Goal: Information Seeking & Learning: Find specific fact

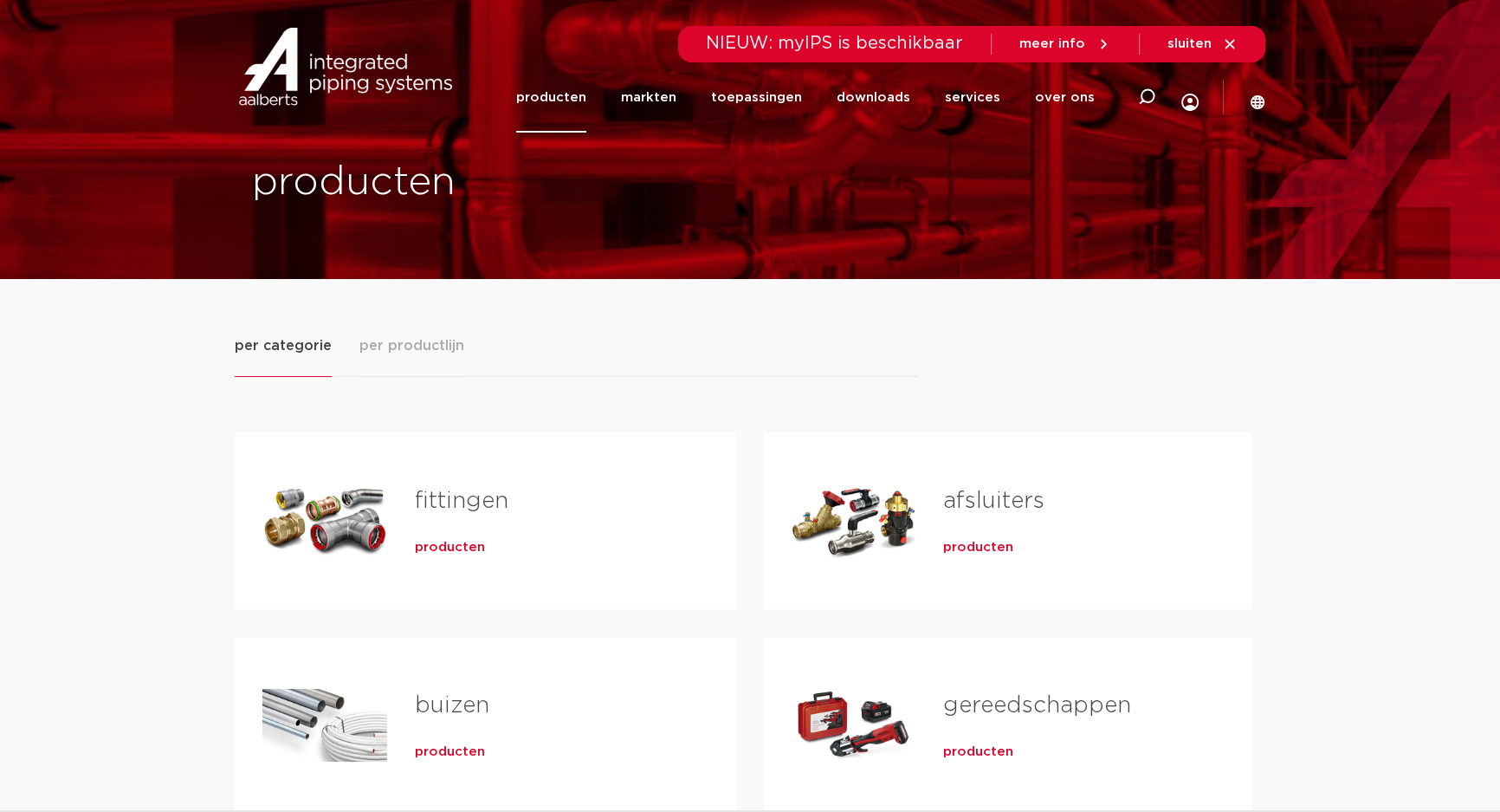
click at [445, 546] on span "producten" at bounding box center [450, 547] width 70 height 18
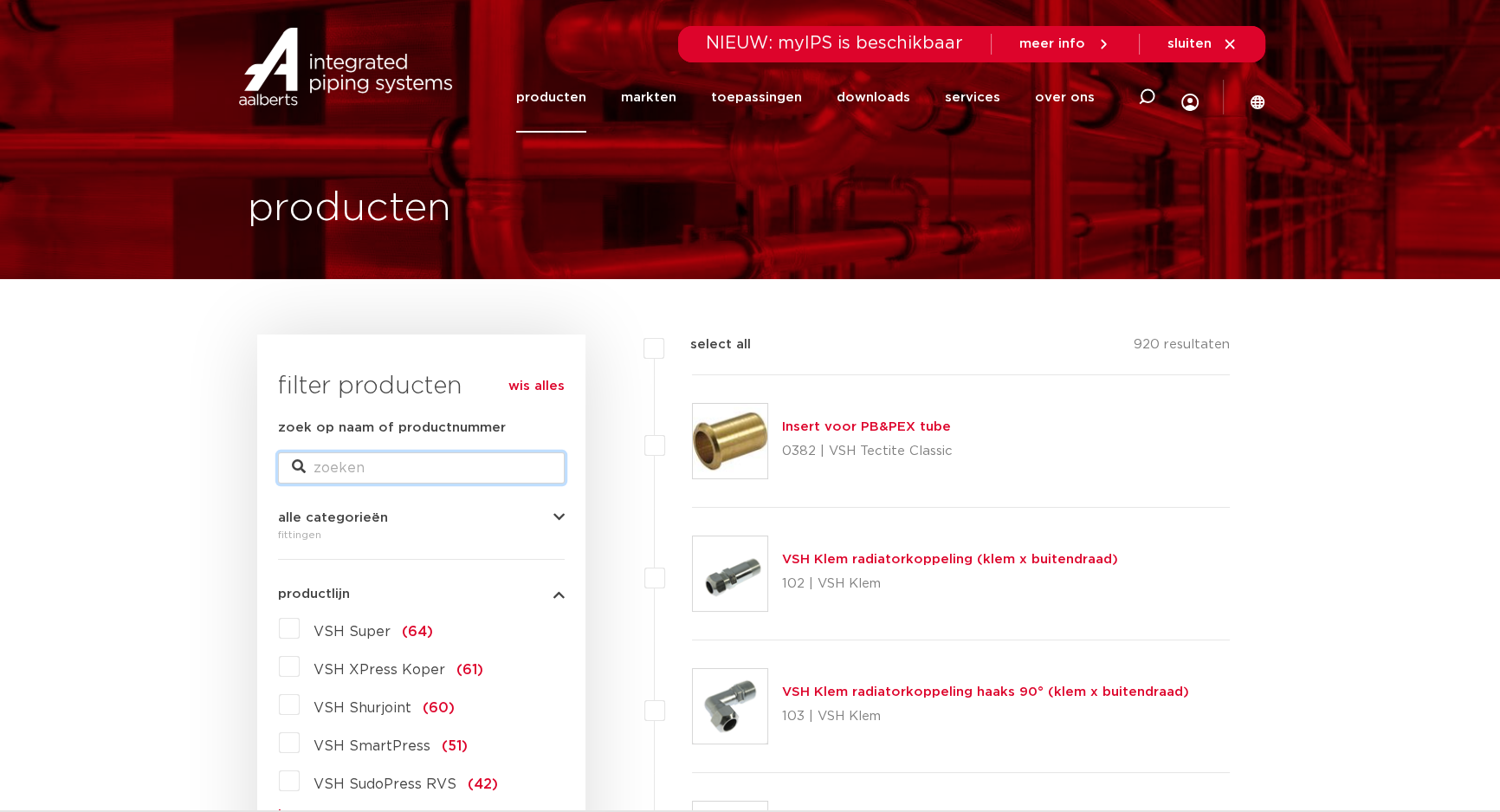
click at [364, 465] on input "zoek op naam of productnummer" at bounding box center [421, 467] width 287 height 31
type input "C1459"
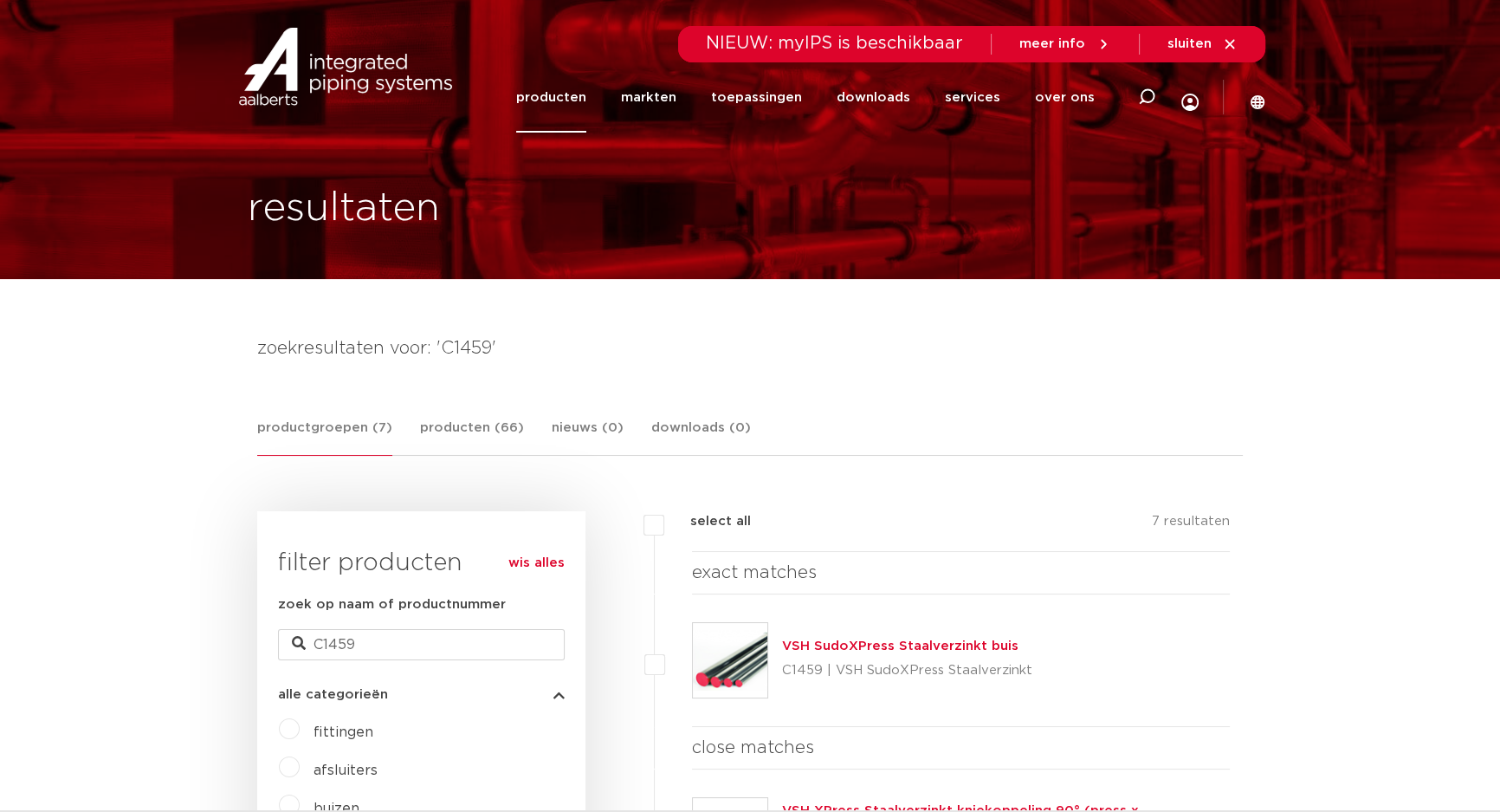
click at [830, 655] on div "VSH SudoXPress Staalverzinkt buis C1459 | VSH SudoXPress Staalverzinkt" at bounding box center [907, 660] width 251 height 48
click at [828, 645] on link "VSH SudoXPress Staalverzinkt buis" at bounding box center [900, 646] width 237 height 13
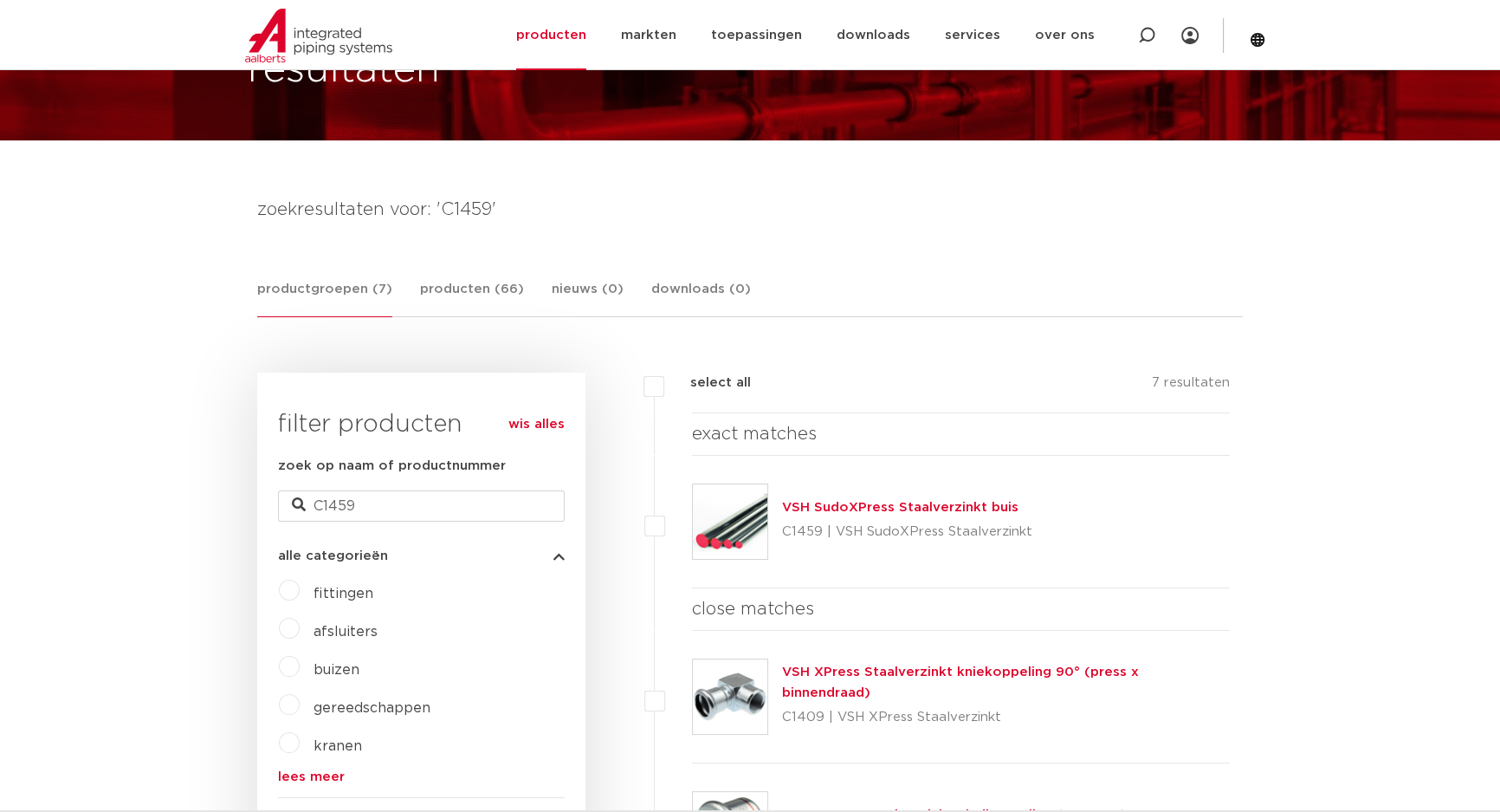
scroll to position [157, 0]
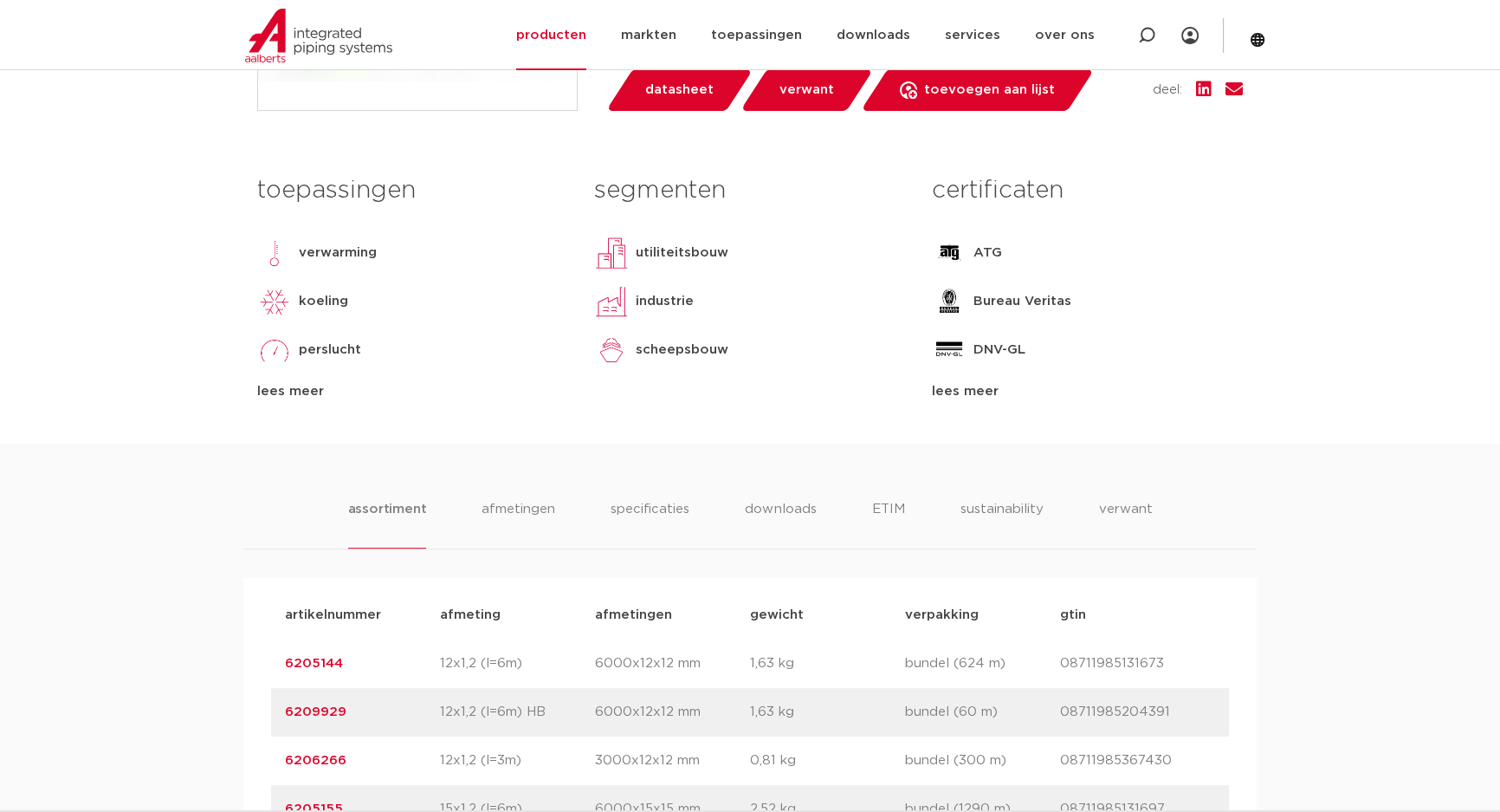
scroll to position [787, 0]
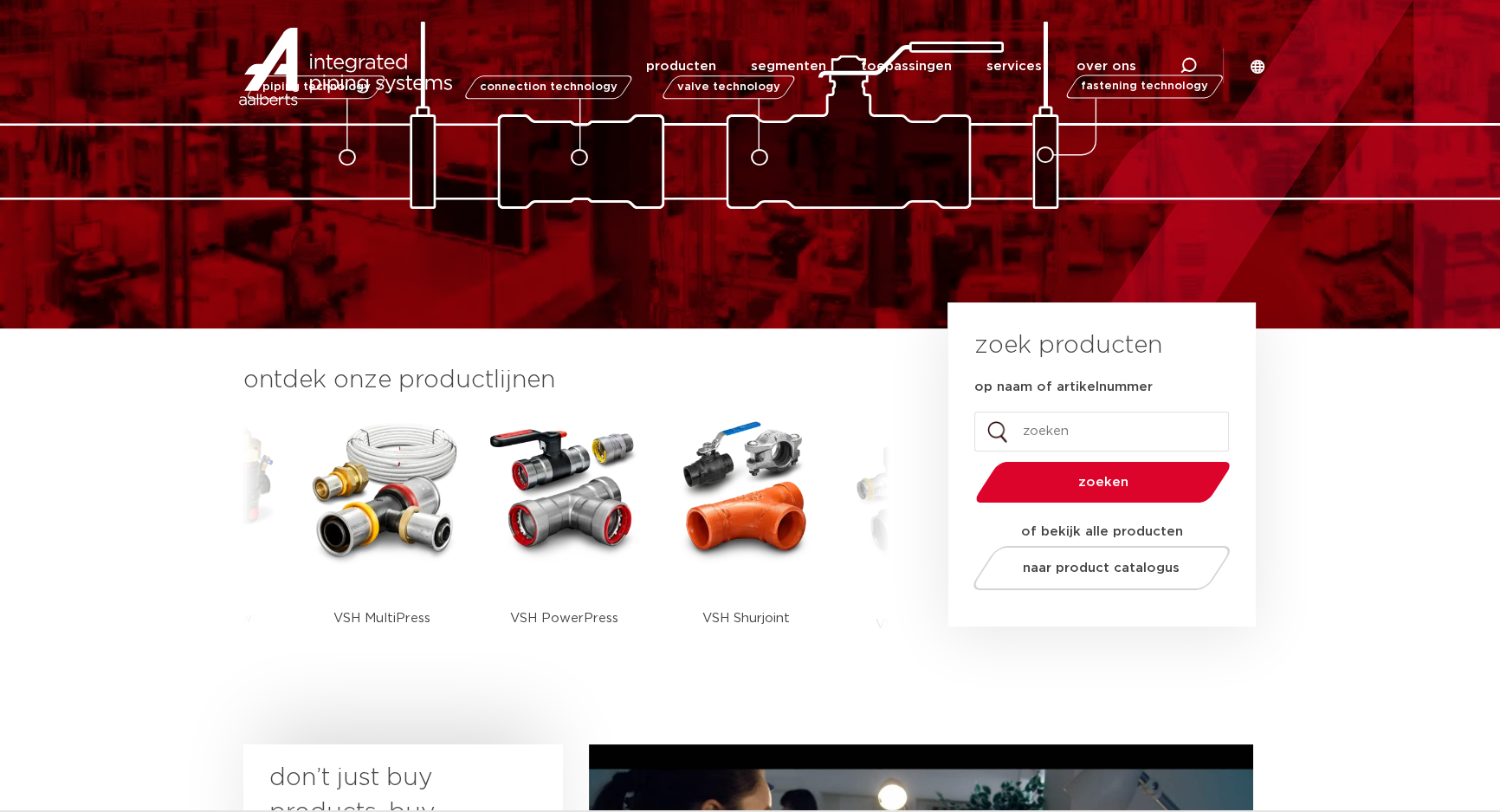
click at [1055, 428] on input "op naam of artikelnummer" at bounding box center [1101, 431] width 254 height 40
type input "R2751"
click at [970, 460] on button "zoeken" at bounding box center [1103, 482] width 268 height 44
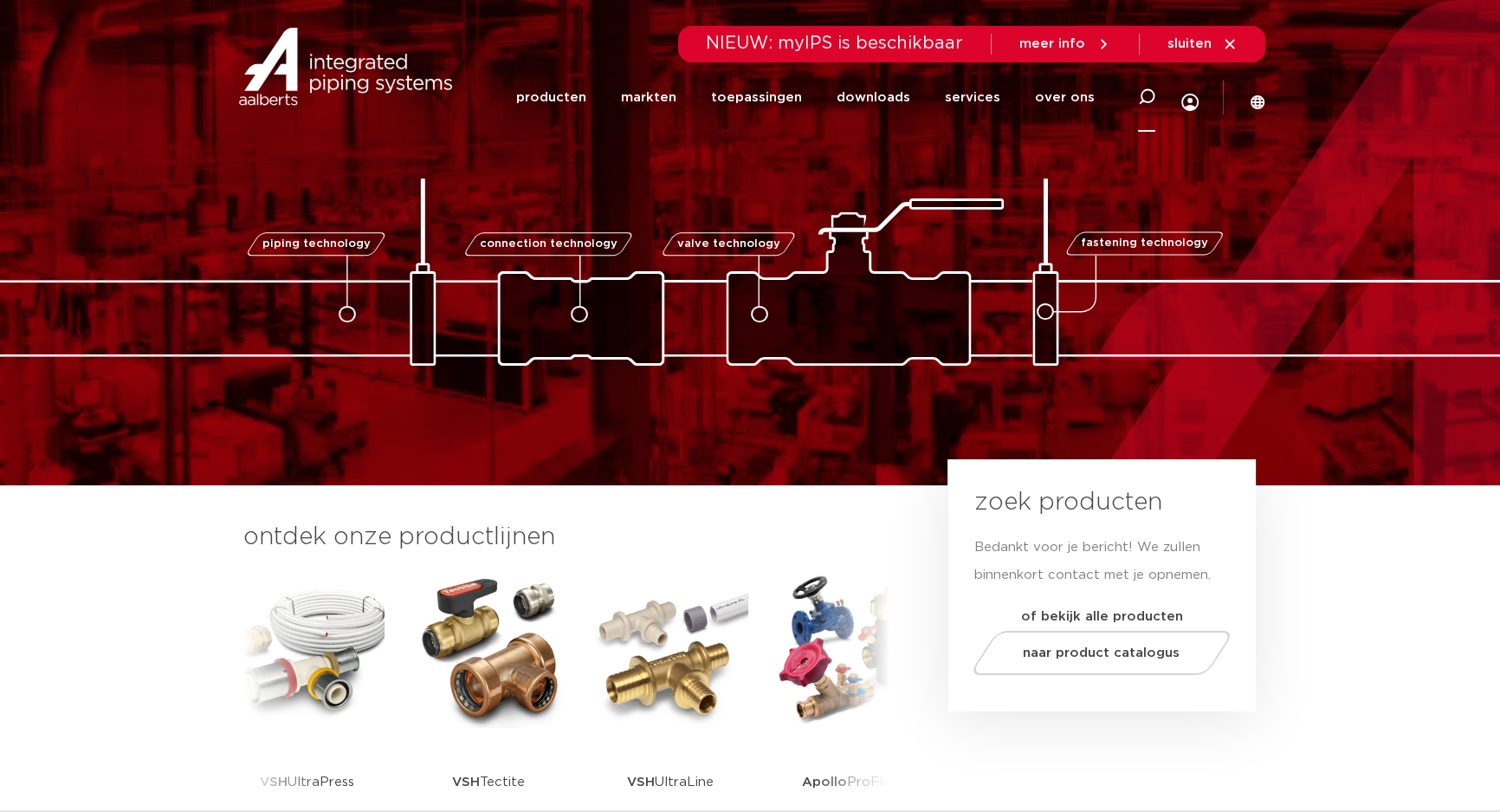
click at [1149, 99] on icon at bounding box center [1146, 97] width 21 height 21
type input "R2750"
click button "Zoeken" at bounding box center [0, 0] width 0 height 0
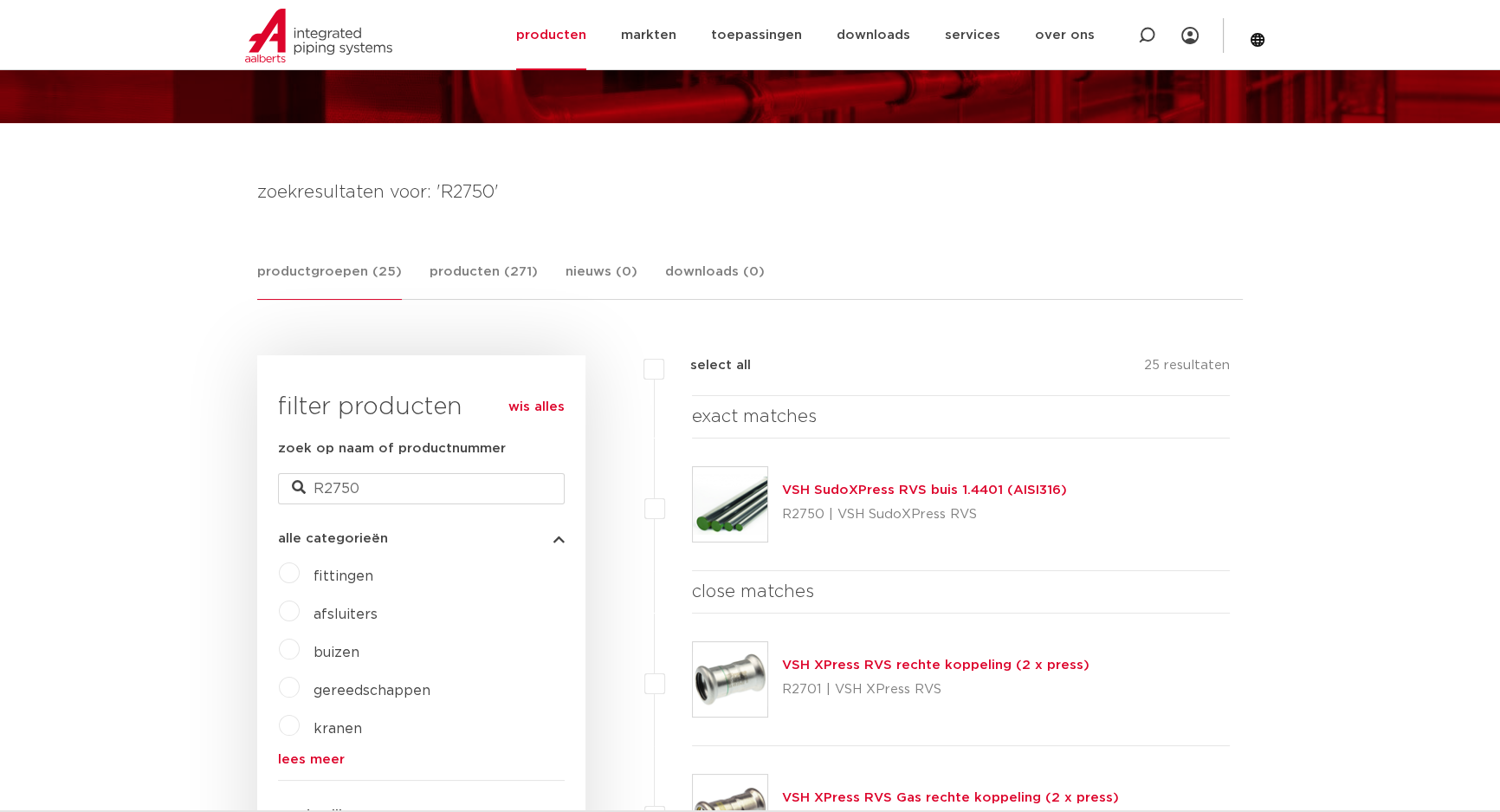
click at [823, 494] on link "VSH SudoXPress RVS buis 1.4401 (AISI316)" at bounding box center [925, 489] width 285 height 13
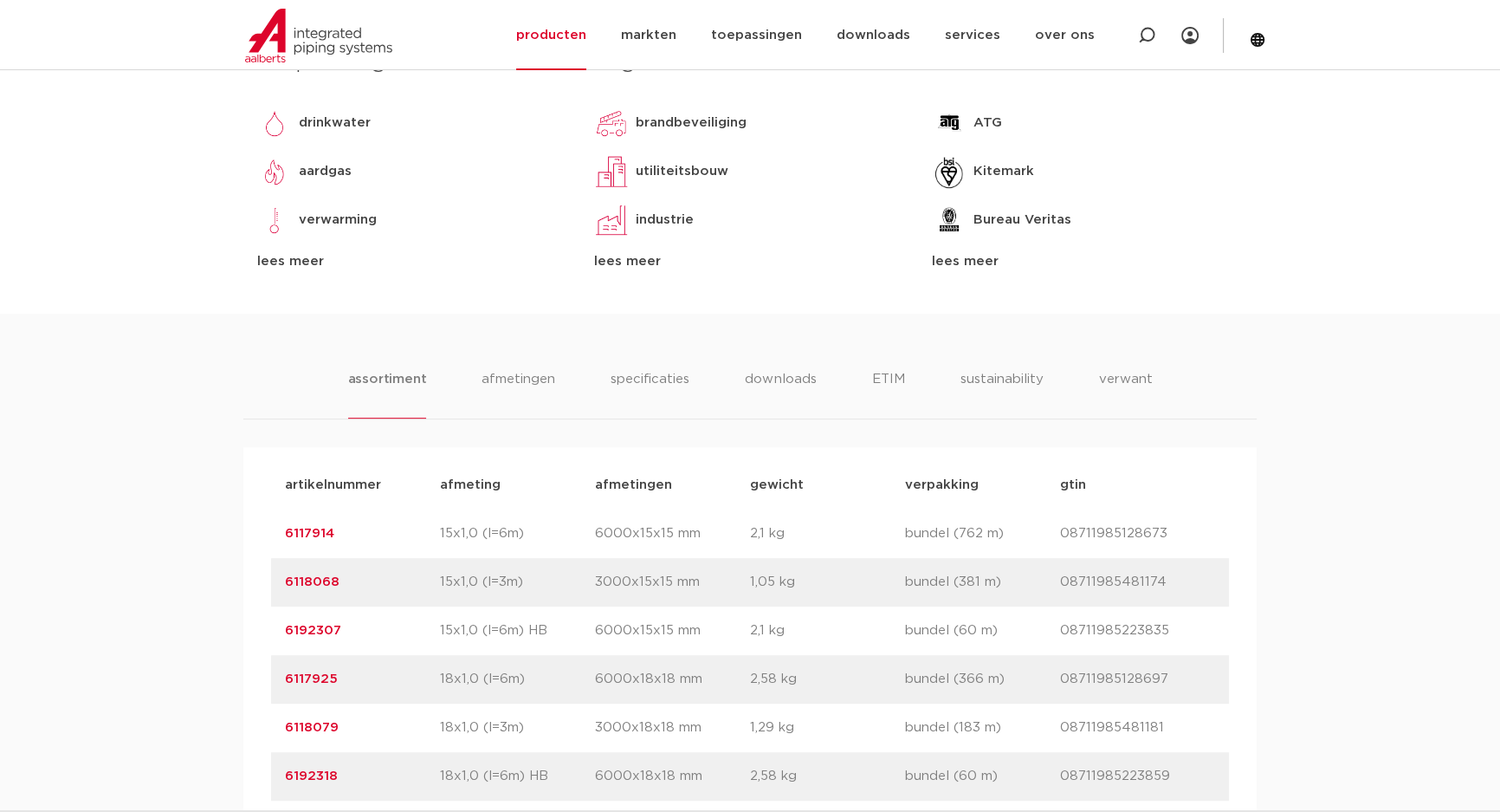
scroll to position [867, 0]
